Goal: Check status: Check status

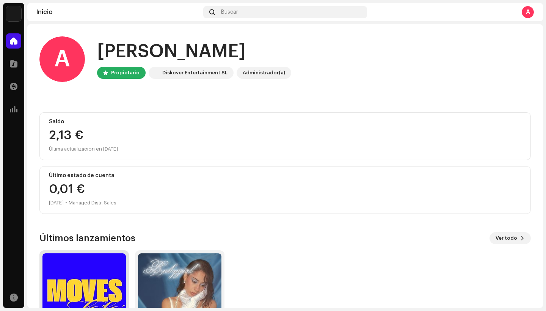
click at [101, 274] on img at bounding box center [83, 294] width 83 height 83
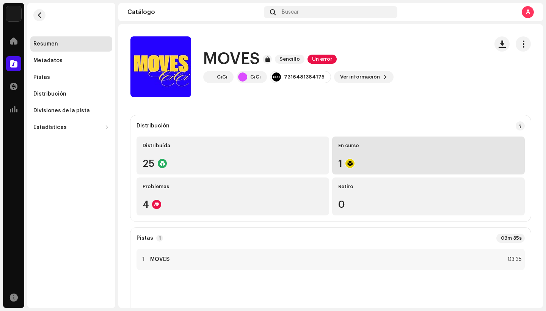
click at [369, 148] on div "En curso" at bounding box center [428, 146] width 181 height 6
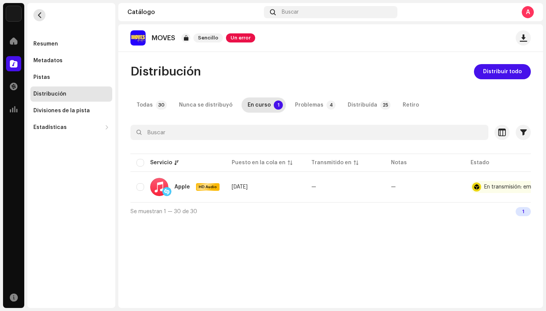
click at [40, 16] on span "button" at bounding box center [40, 15] width 6 height 6
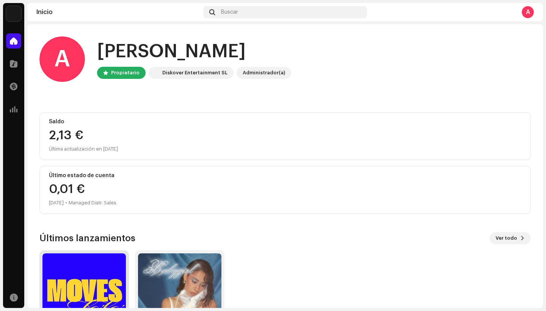
click at [99, 269] on img at bounding box center [83, 294] width 83 height 83
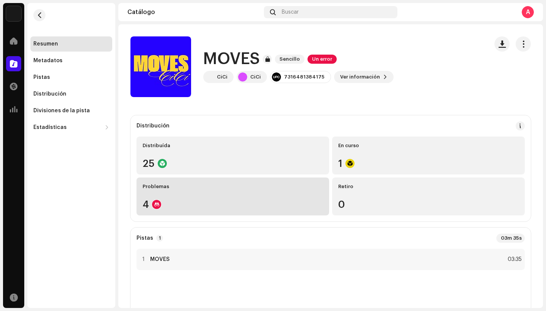
click at [192, 195] on div "Problemas 4" at bounding box center [233, 196] width 193 height 38
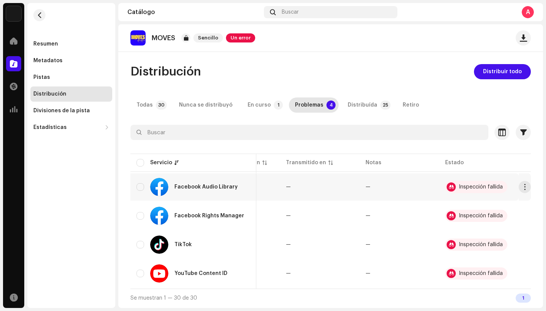
scroll to position [0, 57]
click at [39, 16] on span "button" at bounding box center [40, 15] width 6 height 6
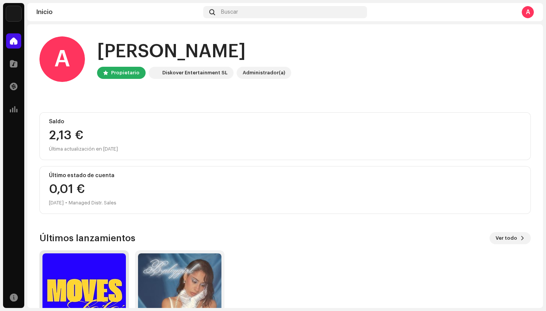
click at [92, 282] on img at bounding box center [83, 294] width 83 height 83
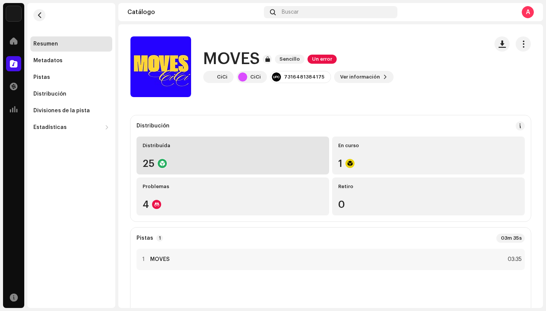
click at [203, 160] on div "25" at bounding box center [233, 164] width 181 height 10
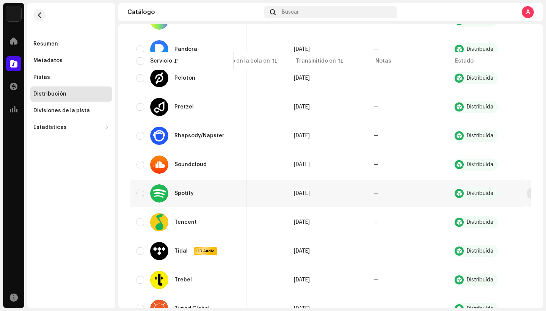
scroll to position [0, 38]
click at [531, 193] on span "button" at bounding box center [534, 193] width 6 height 6
click at [50, 46] on div "Resumen" at bounding box center [45, 44] width 25 height 6
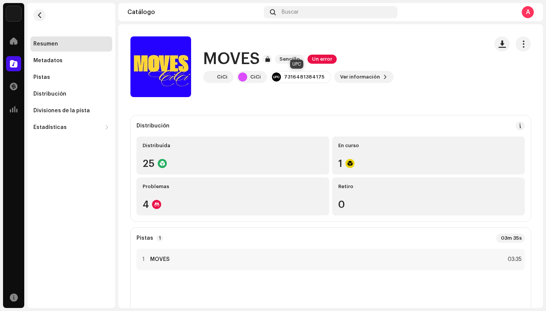
click at [305, 78] on div "7316481384175" at bounding box center [304, 77] width 41 height 6
drag, startPoint x: 320, startPoint y: 77, endPoint x: 280, endPoint y: 77, distance: 40.2
click at [280, 77] on div "7316481384175" at bounding box center [300, 77] width 61 height 12
copy div "7316481384175"
click at [386, 58] on div "MOVES Sencillo Un error [PERSON_NAME] 7316481384175 Ver información" at bounding box center [306, 66] width 352 height 61
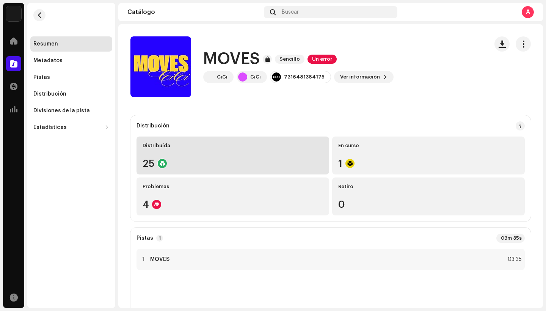
click at [268, 161] on div "25" at bounding box center [233, 164] width 181 height 10
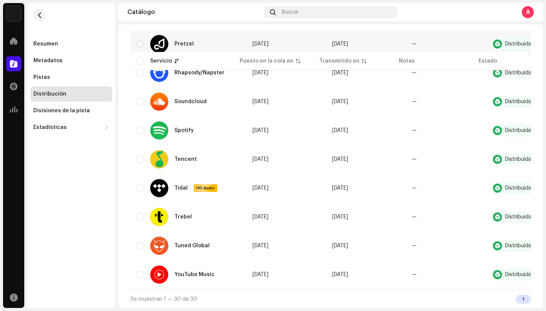
scroll to position [606, 0]
click at [42, 15] on span "button" at bounding box center [40, 15] width 6 height 6
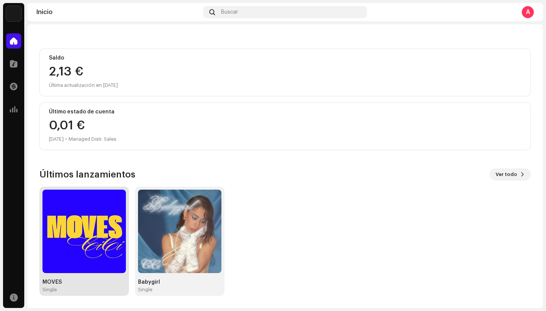
scroll to position [64, 0]
click at [111, 214] on img at bounding box center [83, 231] width 83 height 83
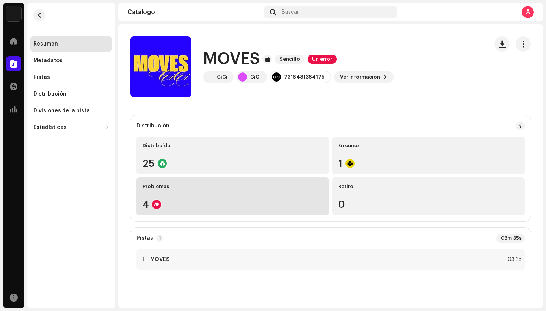
click at [209, 199] on div "Problemas 4" at bounding box center [233, 196] width 193 height 38
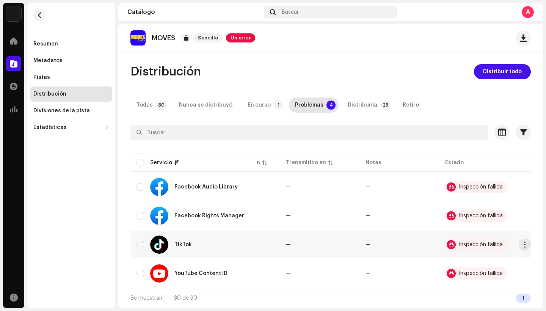
scroll to position [0, 57]
click at [469, 245] on div "Inspección fallida" at bounding box center [481, 244] width 44 height 5
click at [522, 245] on span "button" at bounding box center [525, 245] width 6 height 6
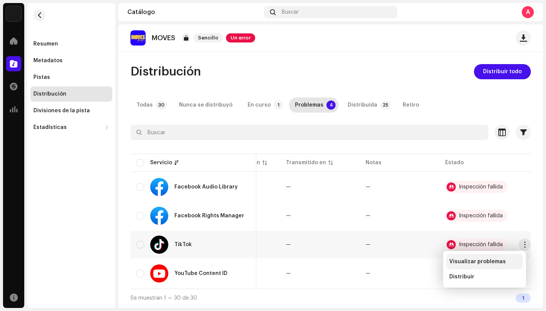
click at [490, 263] on span "Visualizar problemas" at bounding box center [477, 262] width 57 height 6
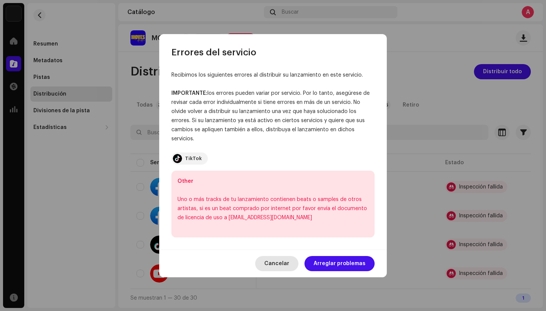
click at [282, 265] on span "Cancelar" at bounding box center [276, 263] width 25 height 15
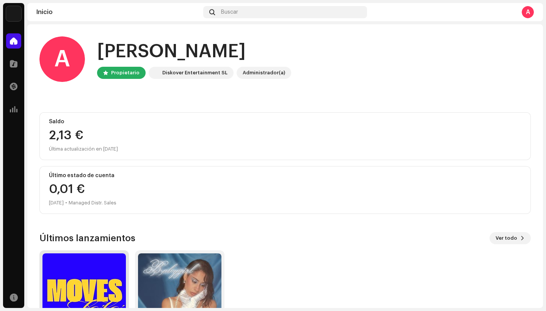
click at [97, 266] on img at bounding box center [83, 294] width 83 height 83
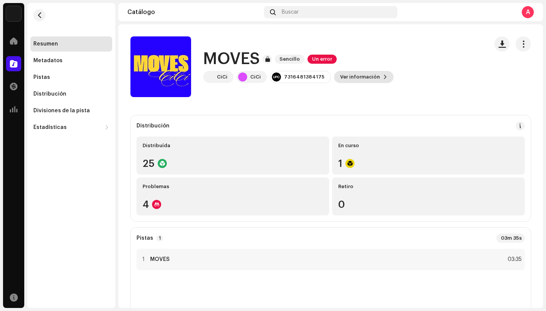
click at [347, 77] on span "Ver información" at bounding box center [360, 76] width 40 height 15
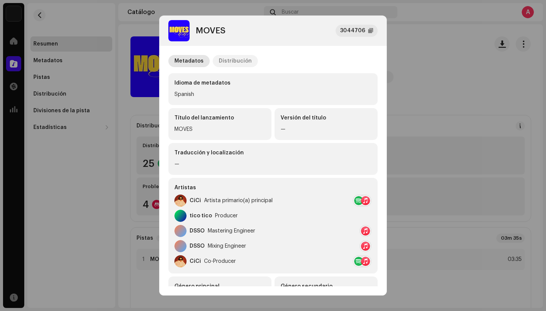
click at [238, 59] on div "Distribución" at bounding box center [235, 61] width 33 height 12
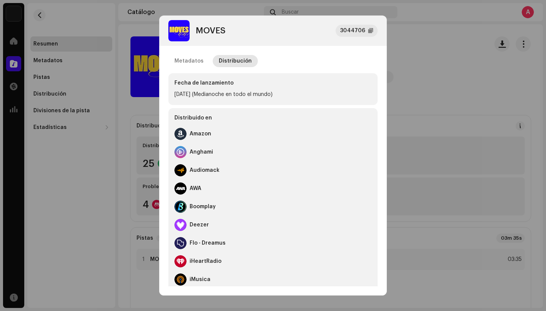
click at [240, 94] on div "[DATE] (Medianoche en todo el mundo)" at bounding box center [272, 94] width 197 height 9
click at [214, 80] on div "Fecha de lanzamiento" at bounding box center [272, 83] width 197 height 8
click at [199, 96] on div "[DATE] (Medianoche en todo el mundo)" at bounding box center [272, 94] width 197 height 9
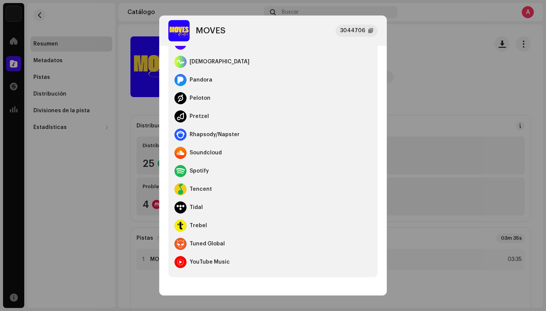
scroll to position [309, 0]
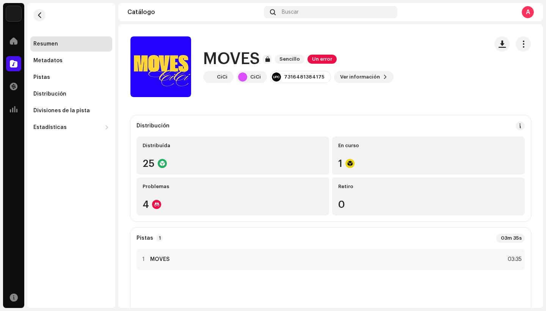
click at [424, 50] on div "MOVES 3044706 Metadatos Distribución Fecha de lanzamiento [DATE] (Medianoche en…" at bounding box center [273, 155] width 546 height 311
